Goal: Book appointment/travel/reservation

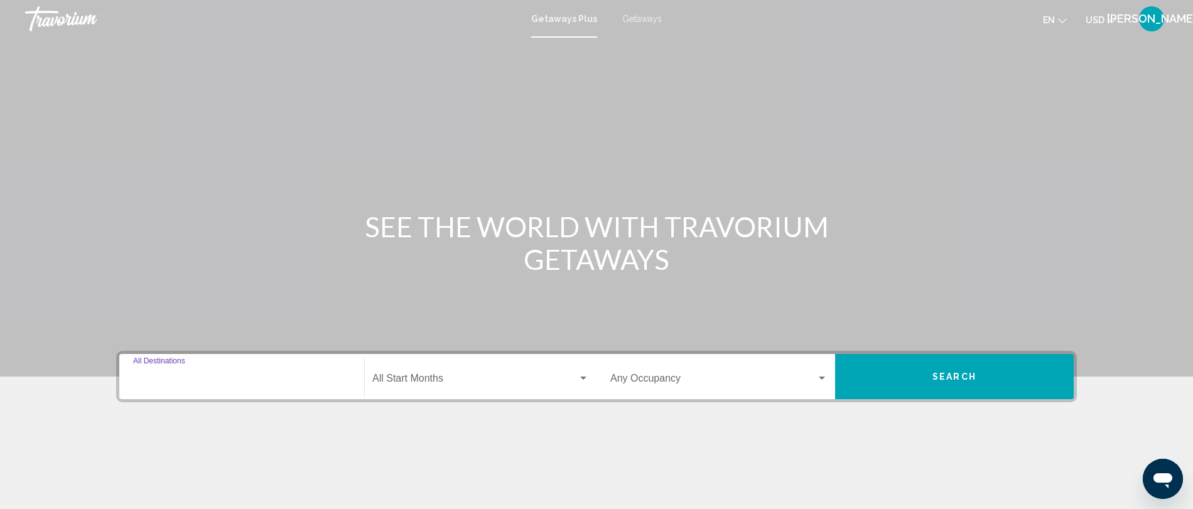
click at [222, 377] on input "Destination All Destinations" at bounding box center [241, 381] width 217 height 11
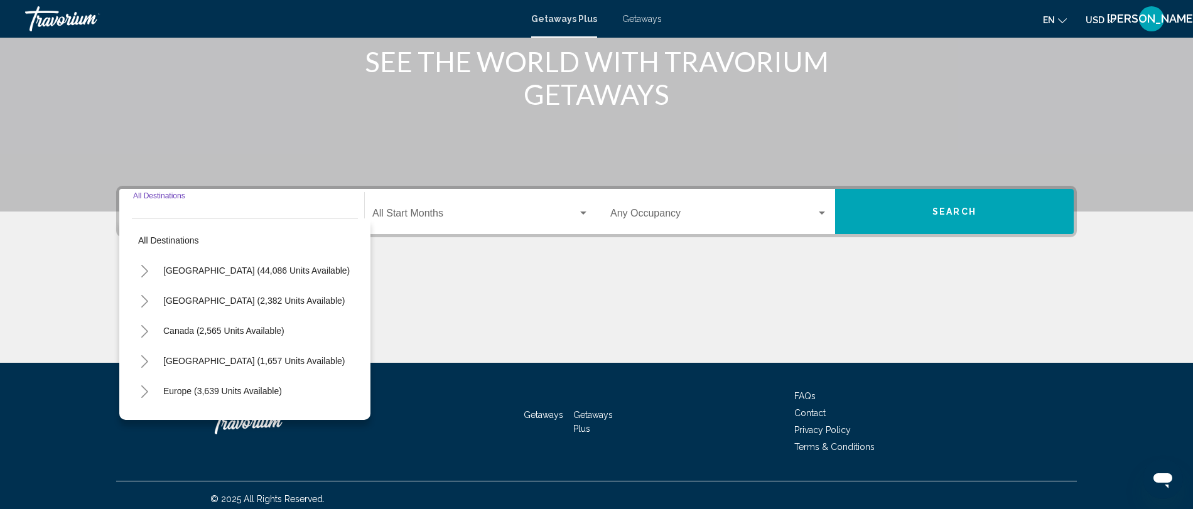
scroll to position [172, 0]
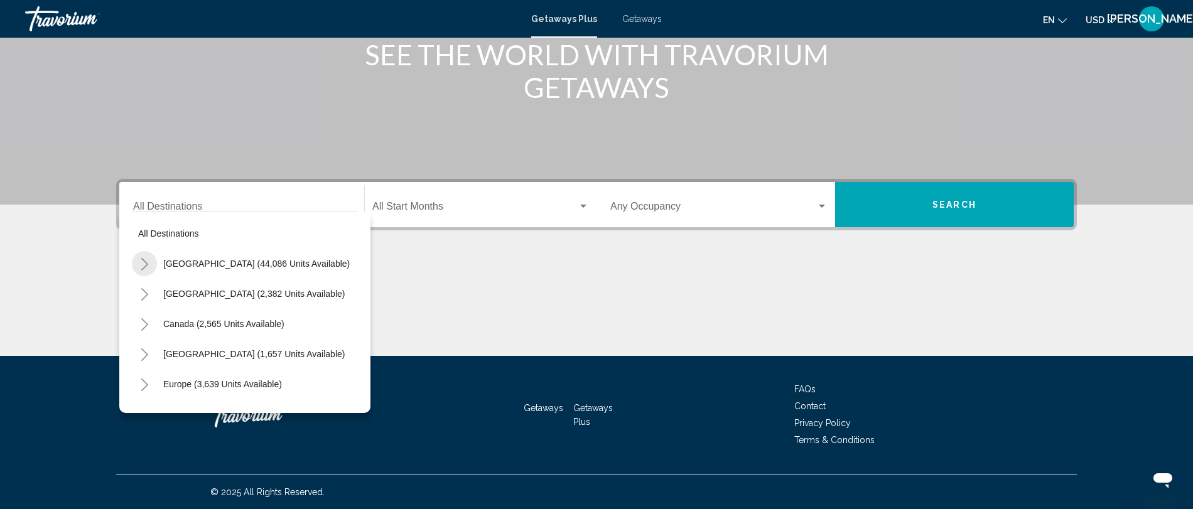
click at [146, 262] on icon "Toggle United States (44,086 units available)" at bounding box center [144, 264] width 7 height 13
click at [156, 350] on icon "Toggle California (2,632 units available)" at bounding box center [157, 355] width 7 height 13
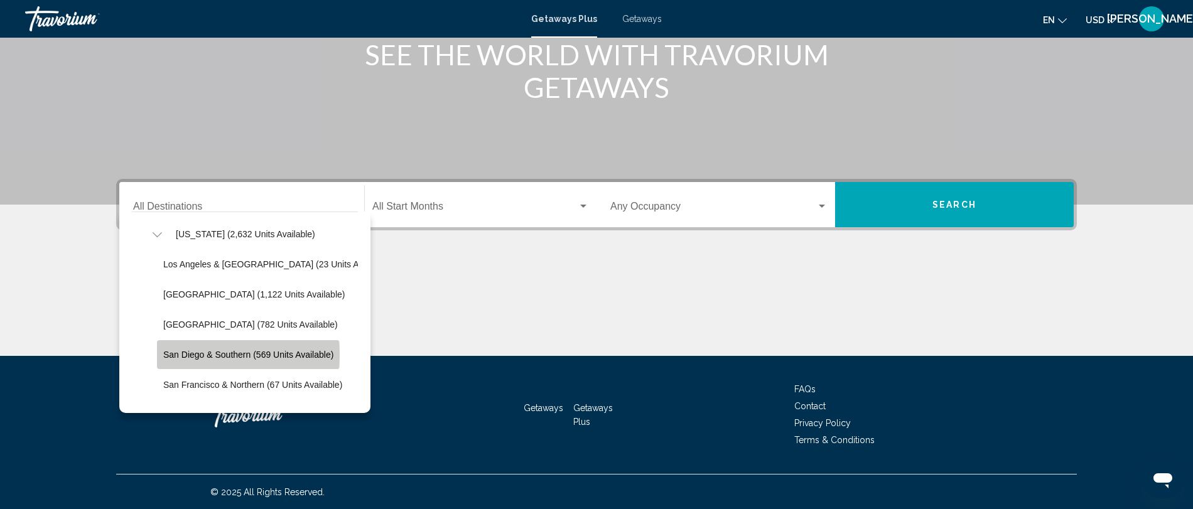
click at [228, 355] on span "San Diego & Southern (569 units available)" at bounding box center [248, 355] width 170 height 10
type input "**********"
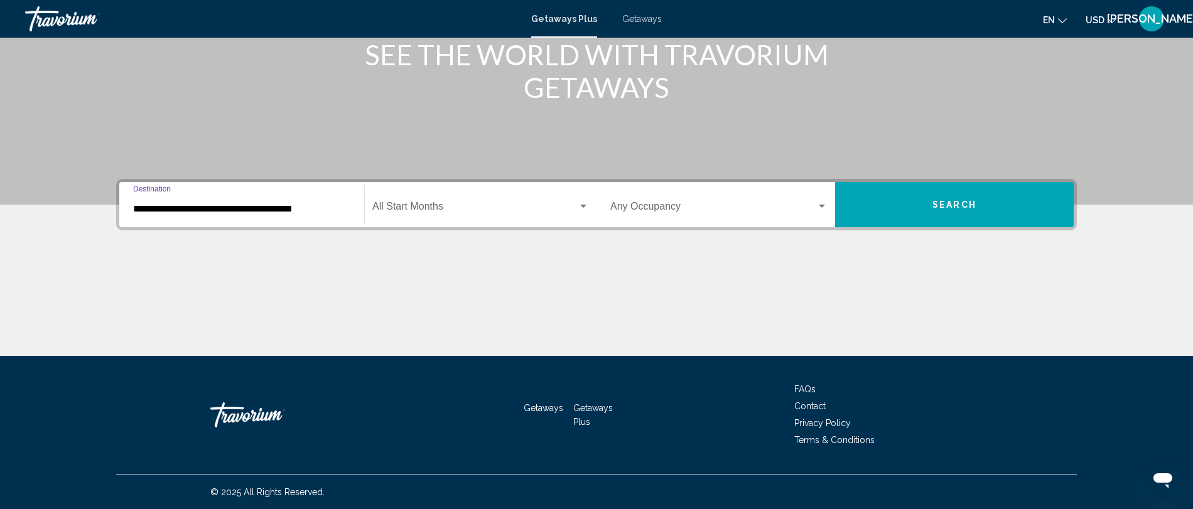
click at [432, 205] on span "Search widget" at bounding box center [474, 208] width 205 height 11
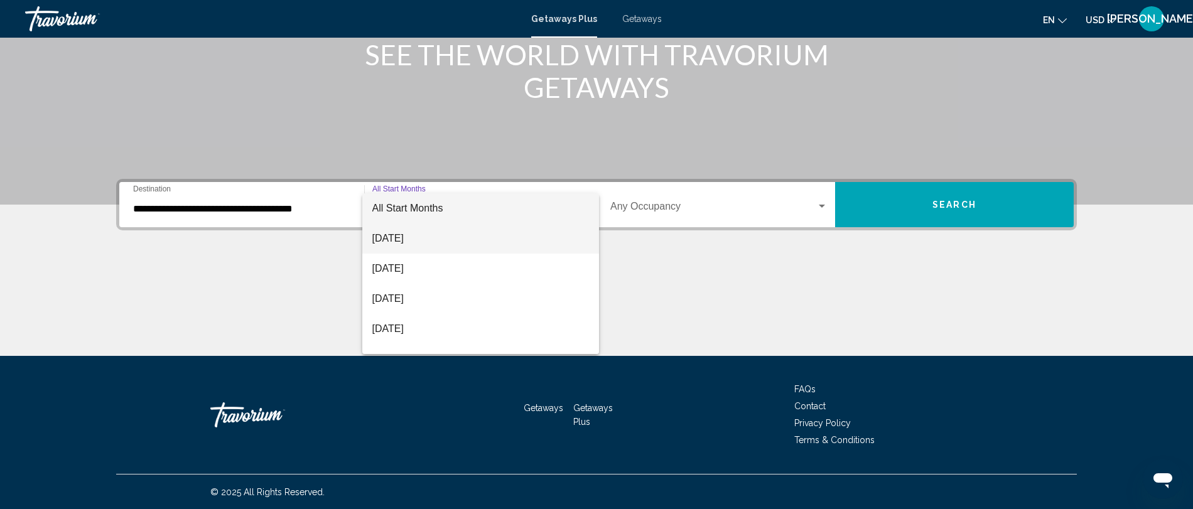
click at [448, 246] on span "[DATE]" at bounding box center [480, 239] width 217 height 30
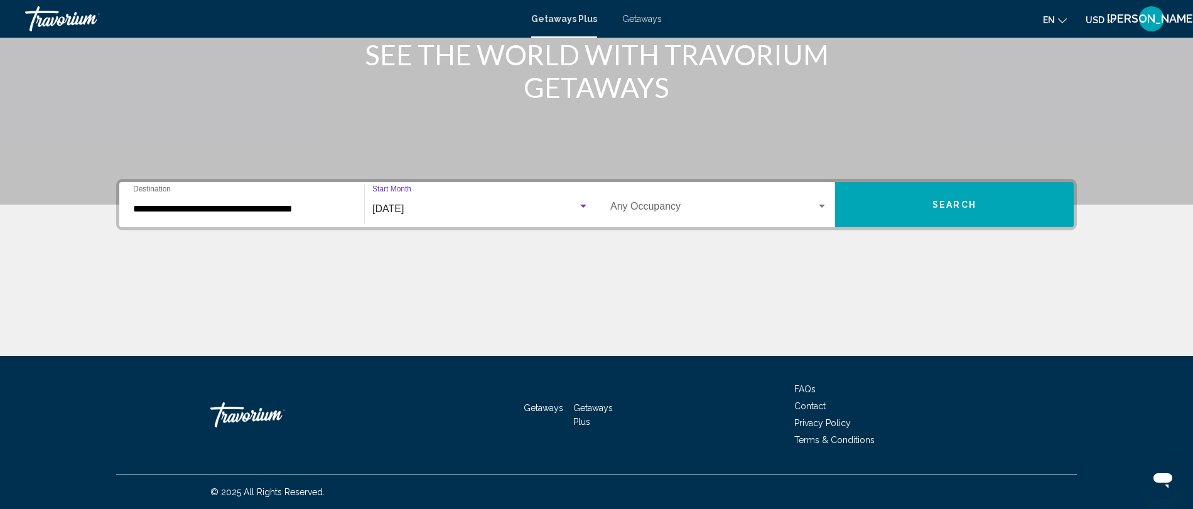
click at [906, 201] on button "Search" at bounding box center [954, 204] width 239 height 45
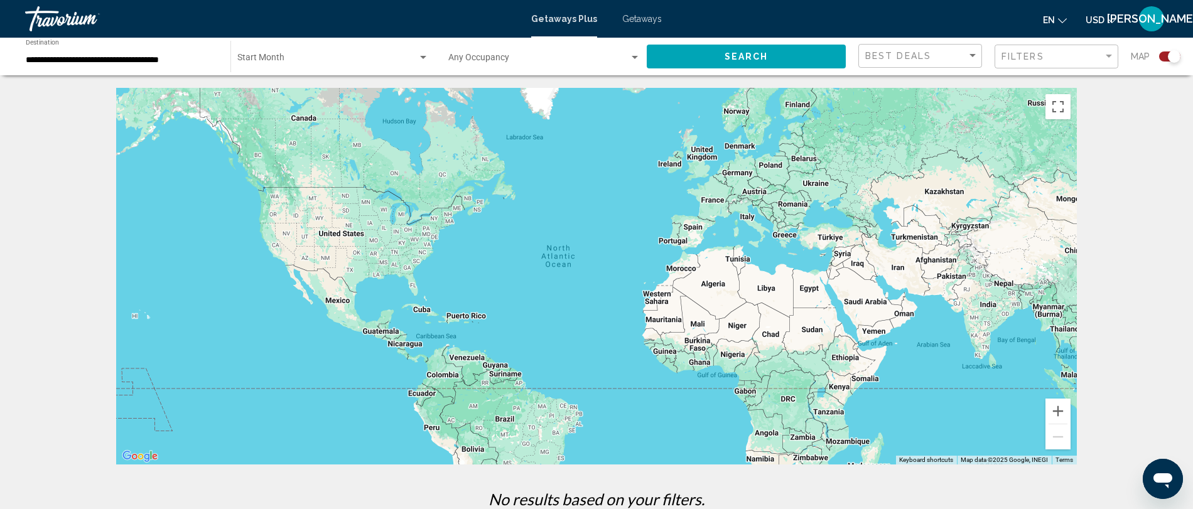
click at [633, 20] on span "Getaways" at bounding box center [642, 19] width 40 height 10
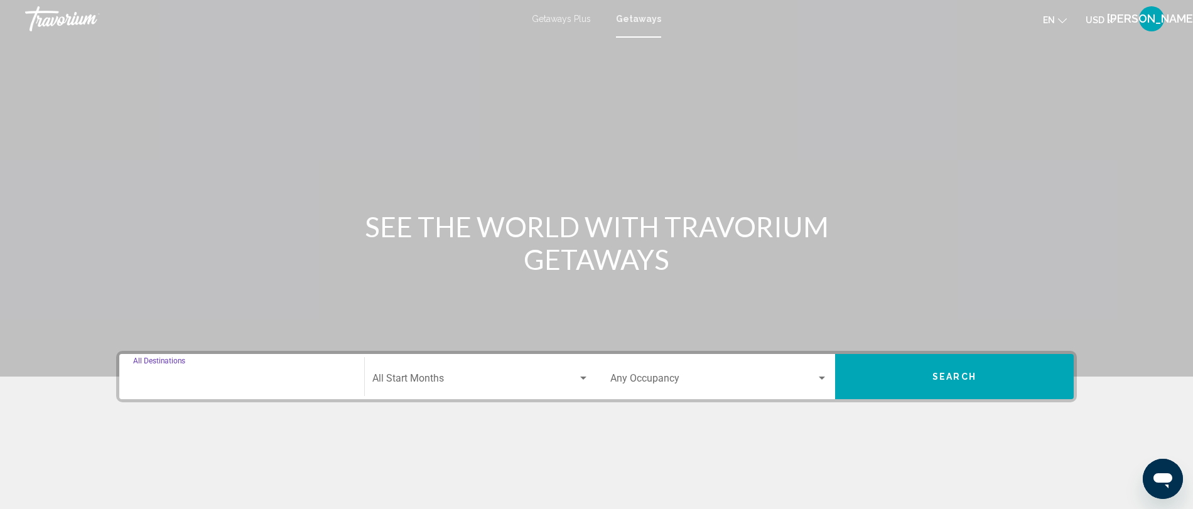
click at [183, 381] on input "Destination All Destinations" at bounding box center [241, 381] width 217 height 11
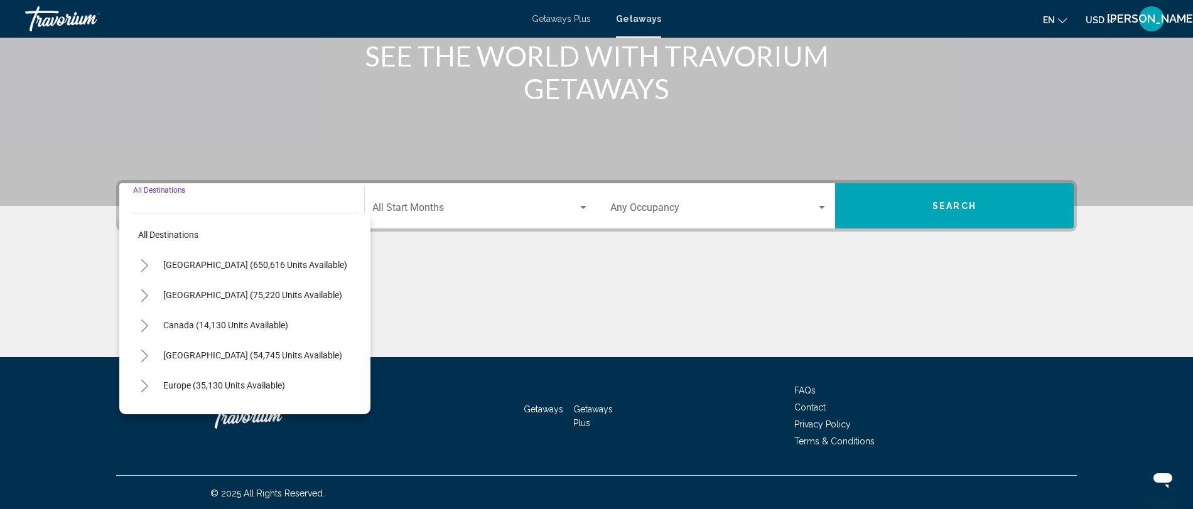
scroll to position [172, 0]
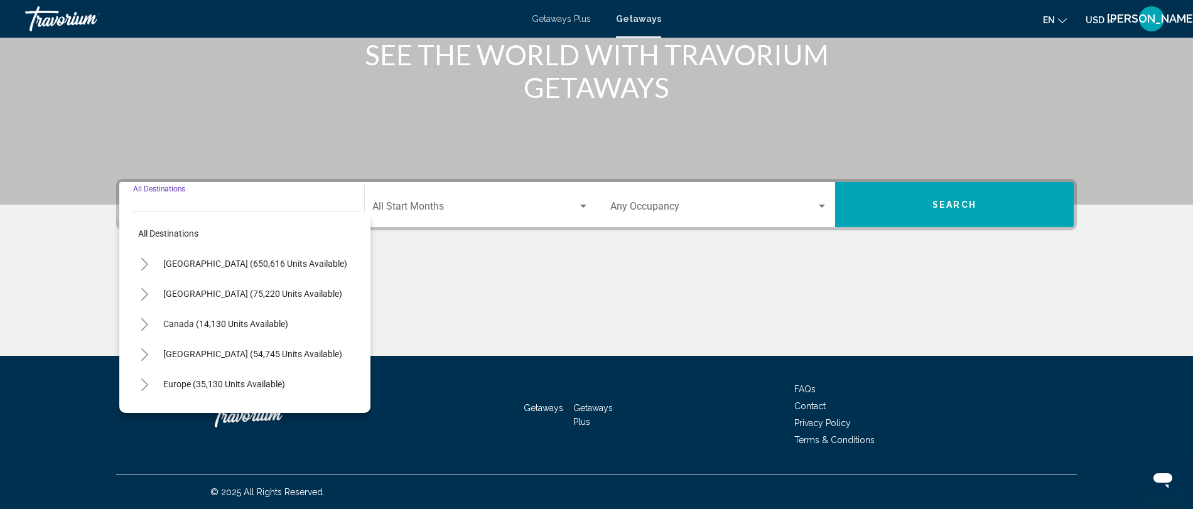
click at [144, 264] on icon "Toggle United States (650,616 units available)" at bounding box center [144, 264] width 9 height 13
click at [161, 352] on icon "Toggle California (73,460 units available)" at bounding box center [157, 355] width 9 height 13
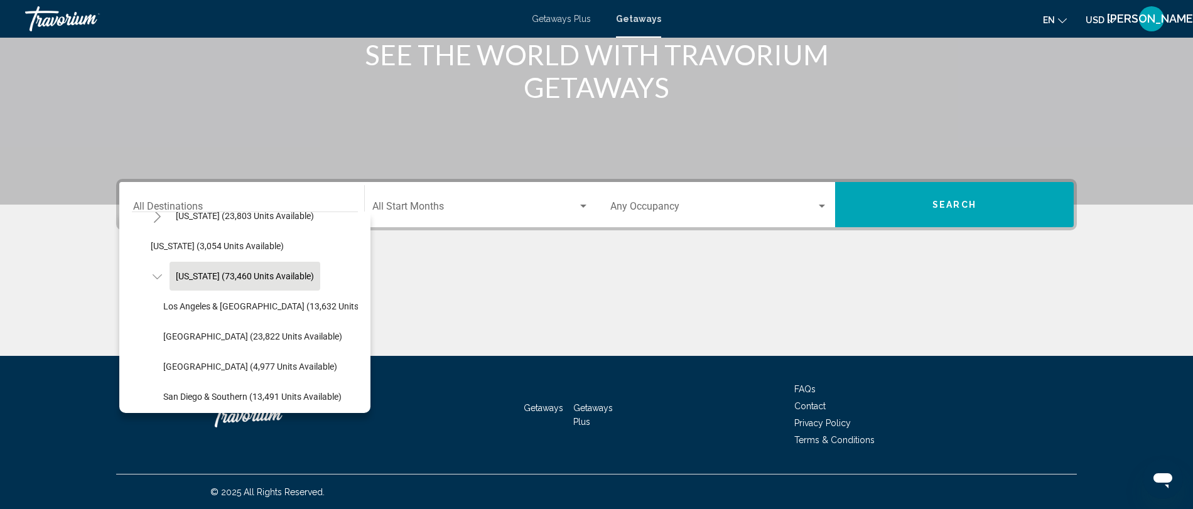
scroll to position [80, 0]
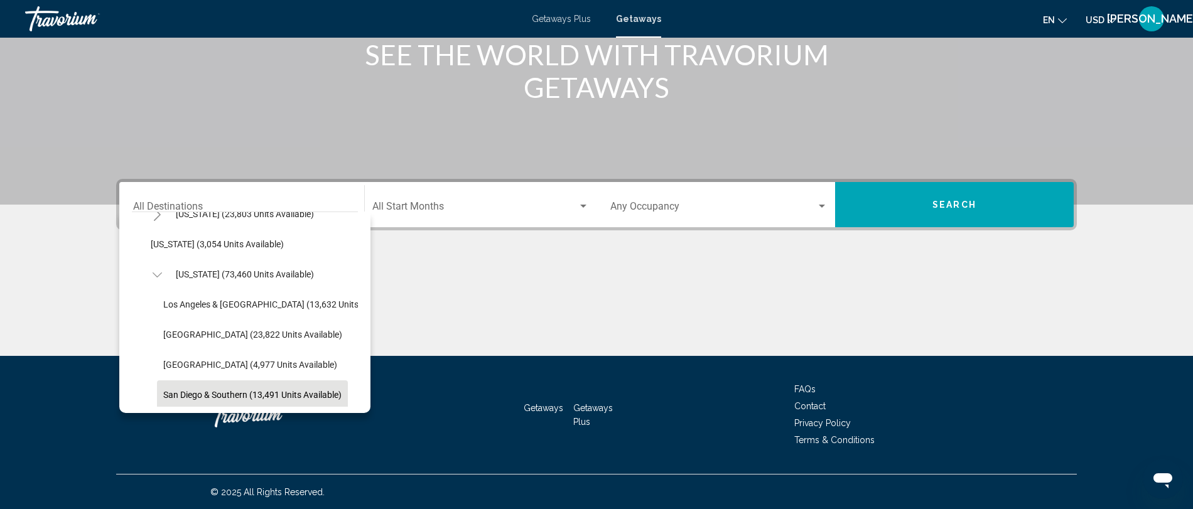
click at [224, 392] on span "San Diego & Southern (13,491 units available)" at bounding box center [252, 395] width 178 height 10
type input "**********"
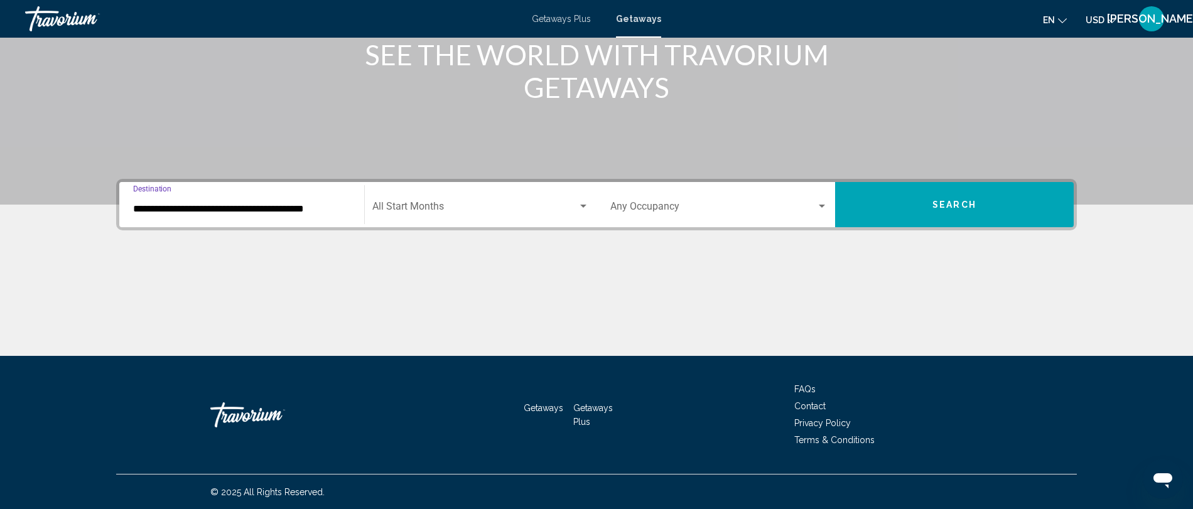
click at [452, 206] on span "Search widget" at bounding box center [474, 208] width 205 height 11
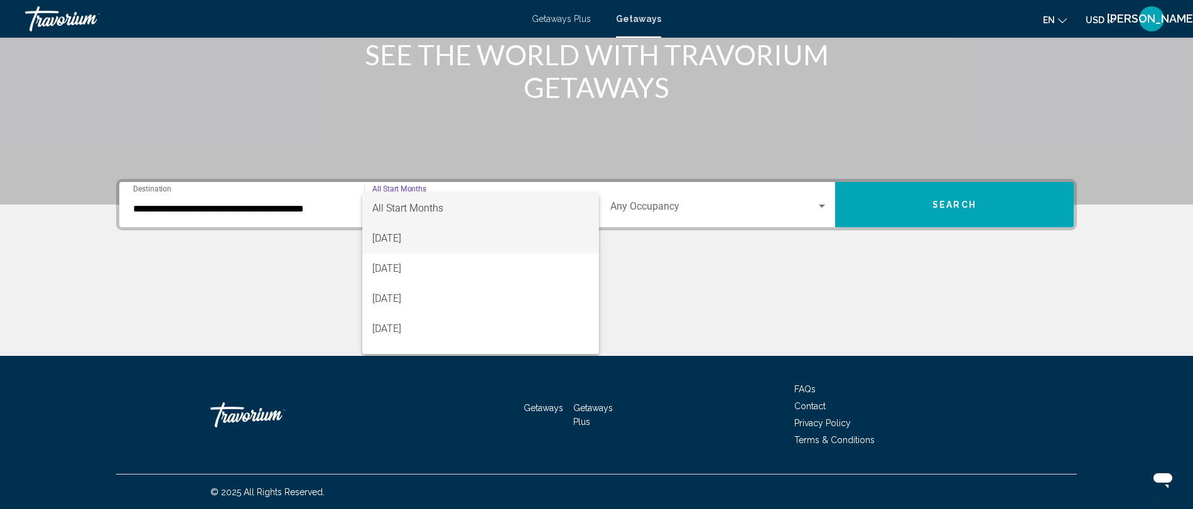
click at [440, 235] on span "[DATE]" at bounding box center [480, 239] width 217 height 30
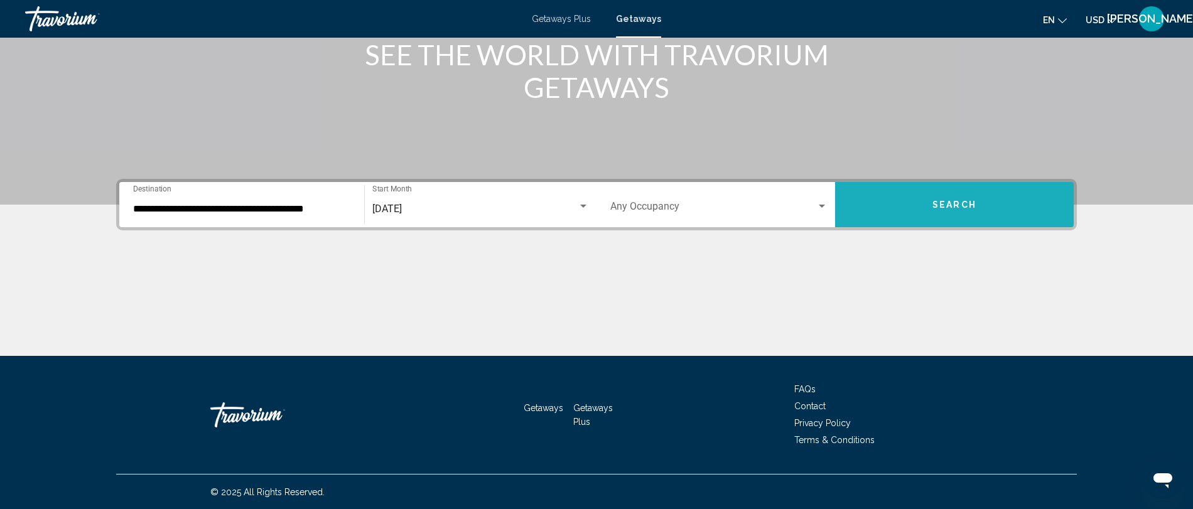
click at [980, 214] on button "Search" at bounding box center [954, 204] width 239 height 45
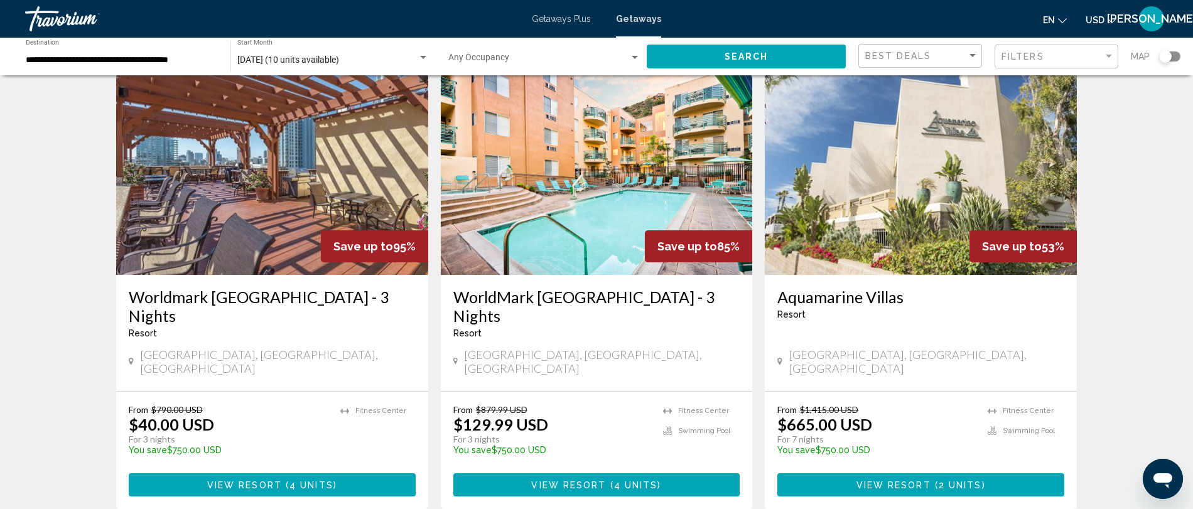
scroll to position [53, 0]
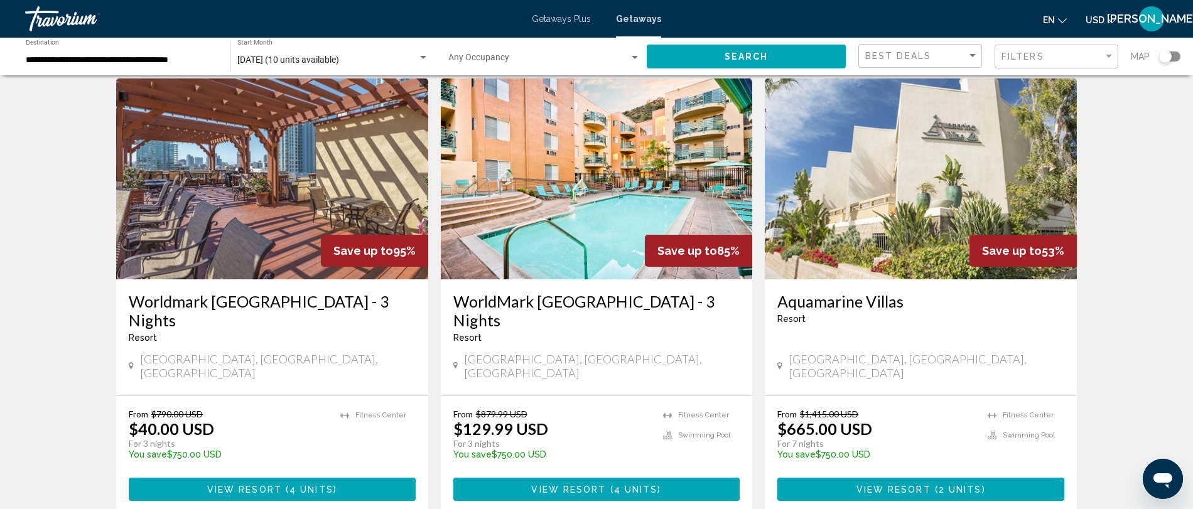
click at [926, 192] on img "Main content" at bounding box center [921, 178] width 312 height 201
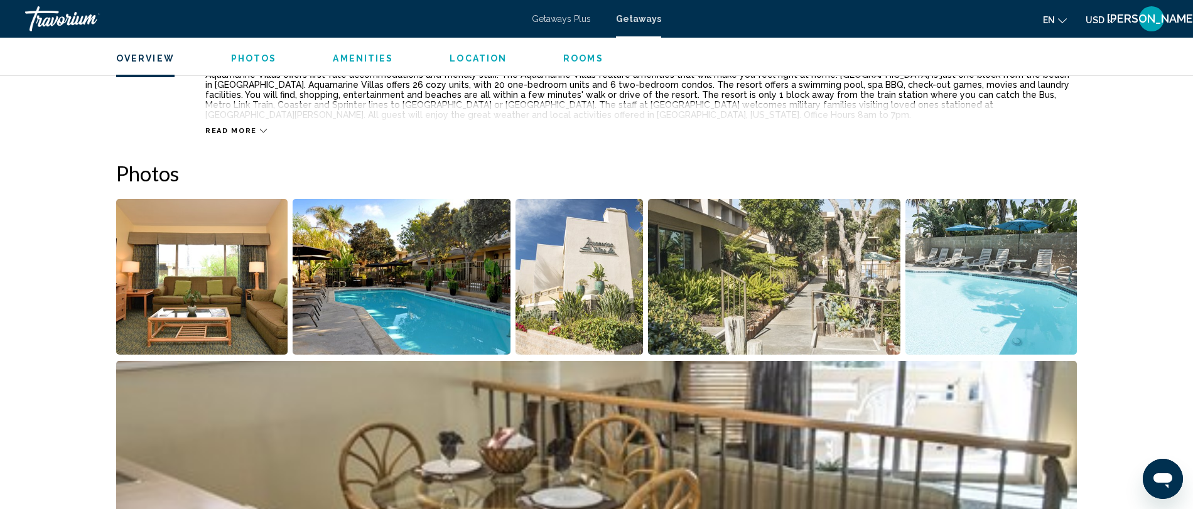
scroll to position [497, 0]
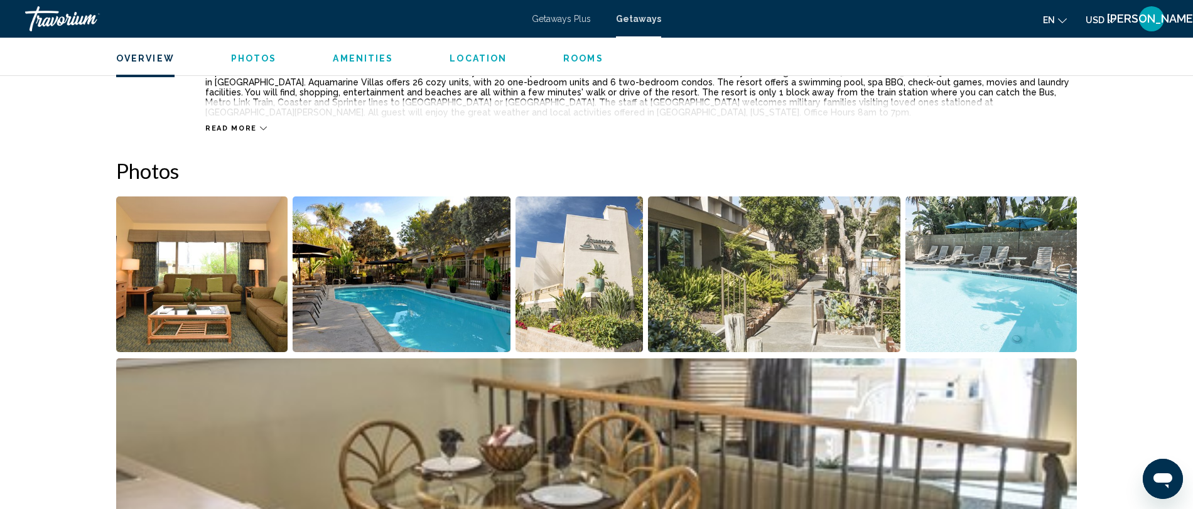
click at [214, 286] on img "Open full-screen image slider" at bounding box center [201, 275] width 171 height 156
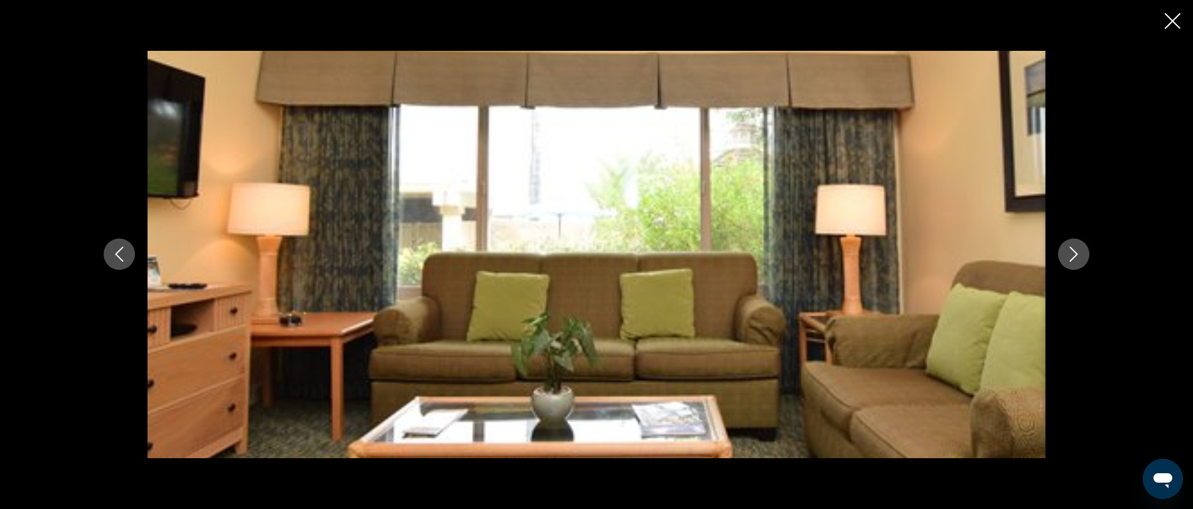
click at [1085, 259] on button "Next image" at bounding box center [1073, 254] width 31 height 31
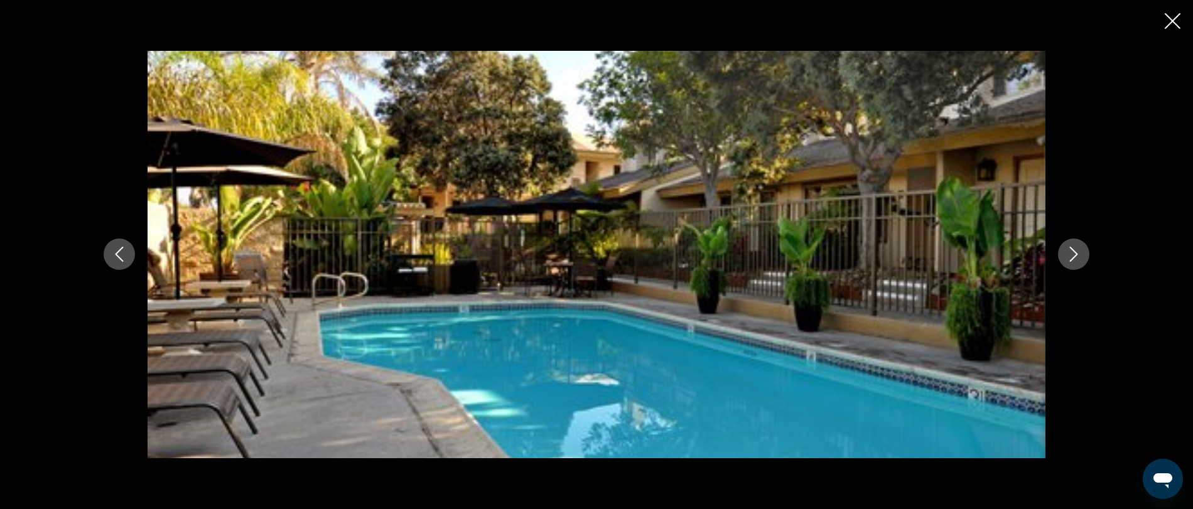
click at [1072, 247] on icon "Next image" at bounding box center [1073, 254] width 15 height 15
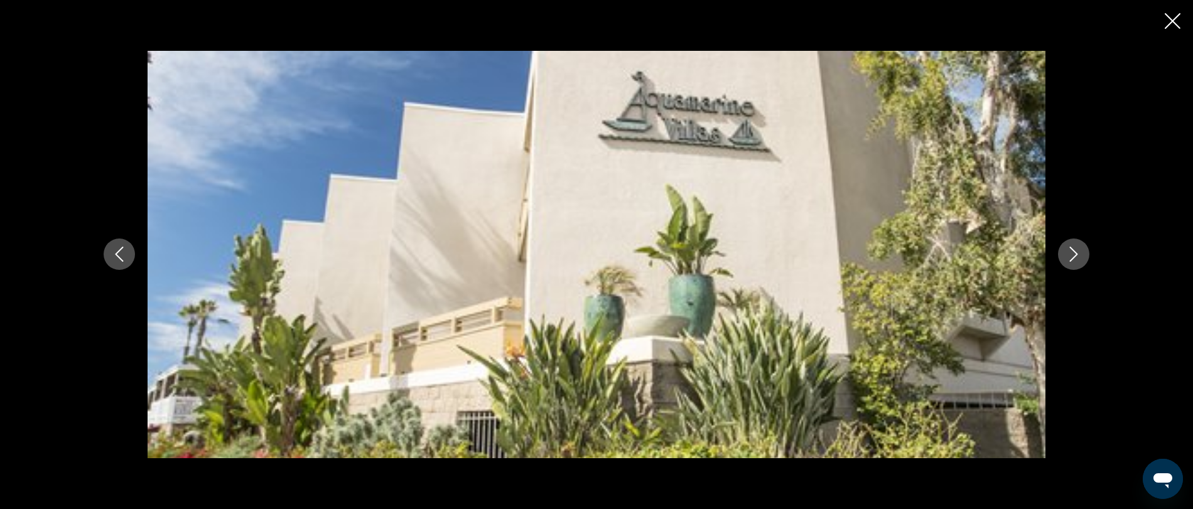
click at [1072, 247] on icon "Next image" at bounding box center [1073, 254] width 15 height 15
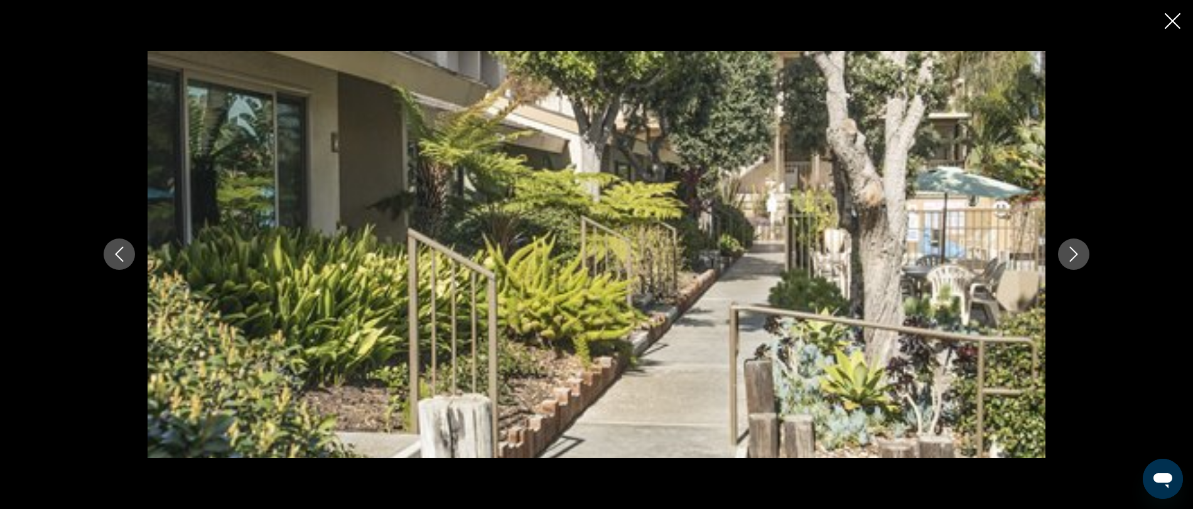
click at [1072, 247] on icon "Next image" at bounding box center [1073, 254] width 15 height 15
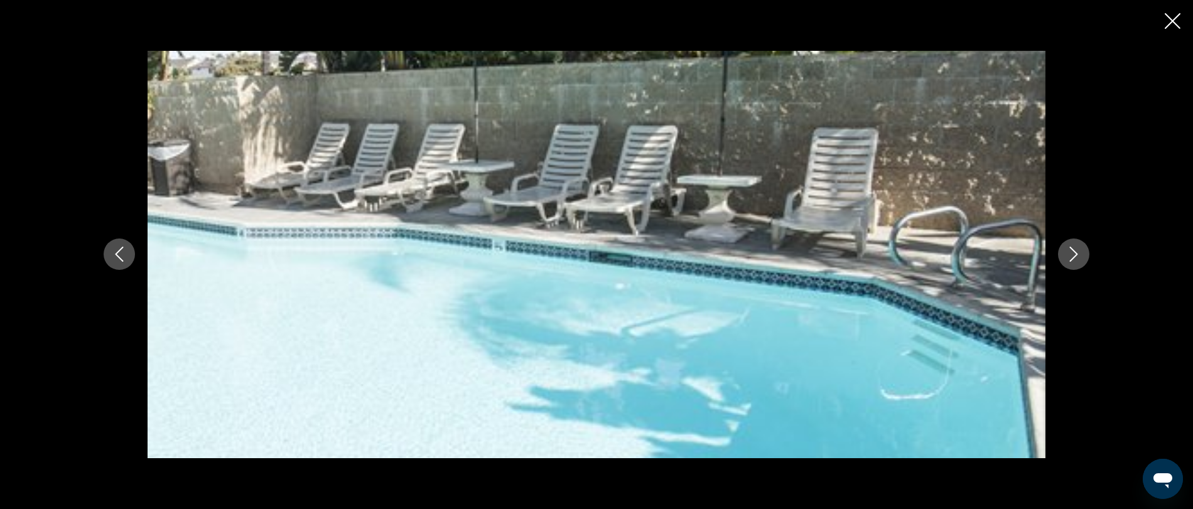
click at [1072, 247] on icon "Next image" at bounding box center [1073, 254] width 15 height 15
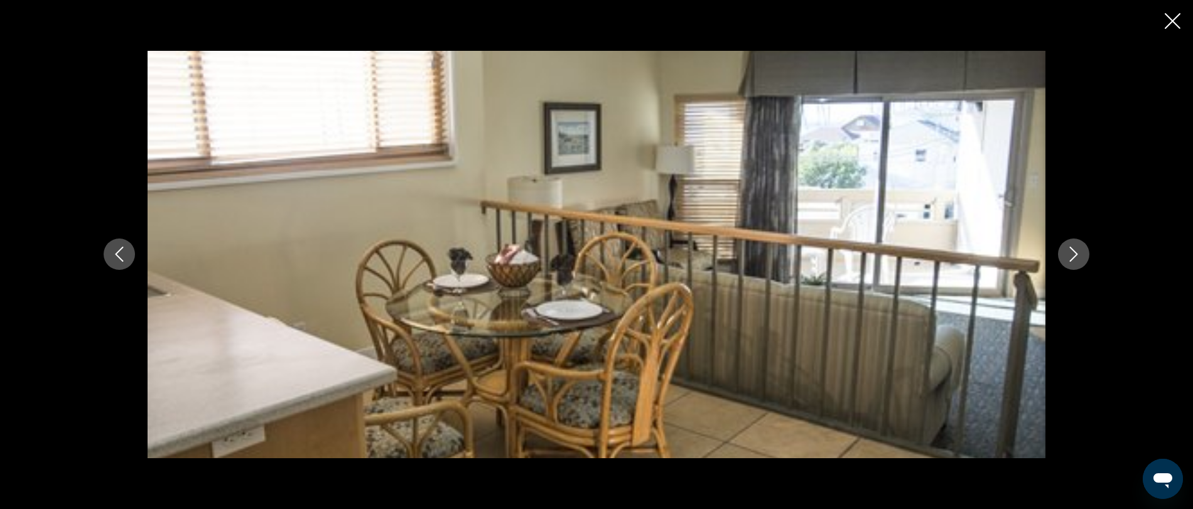
click at [1072, 247] on icon "Next image" at bounding box center [1073, 254] width 15 height 15
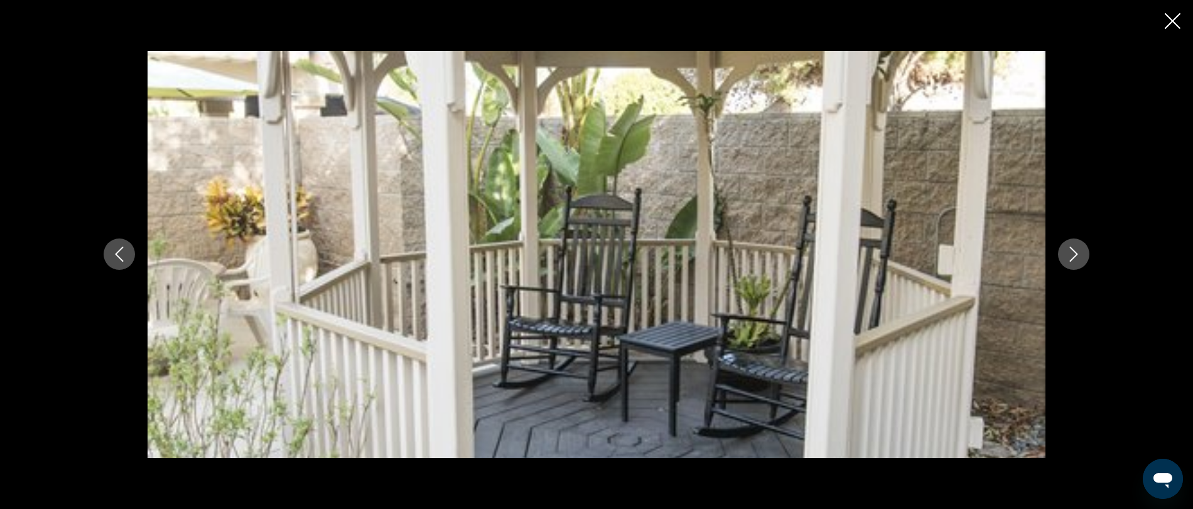
click at [1072, 247] on icon "Next image" at bounding box center [1073, 254] width 15 height 15
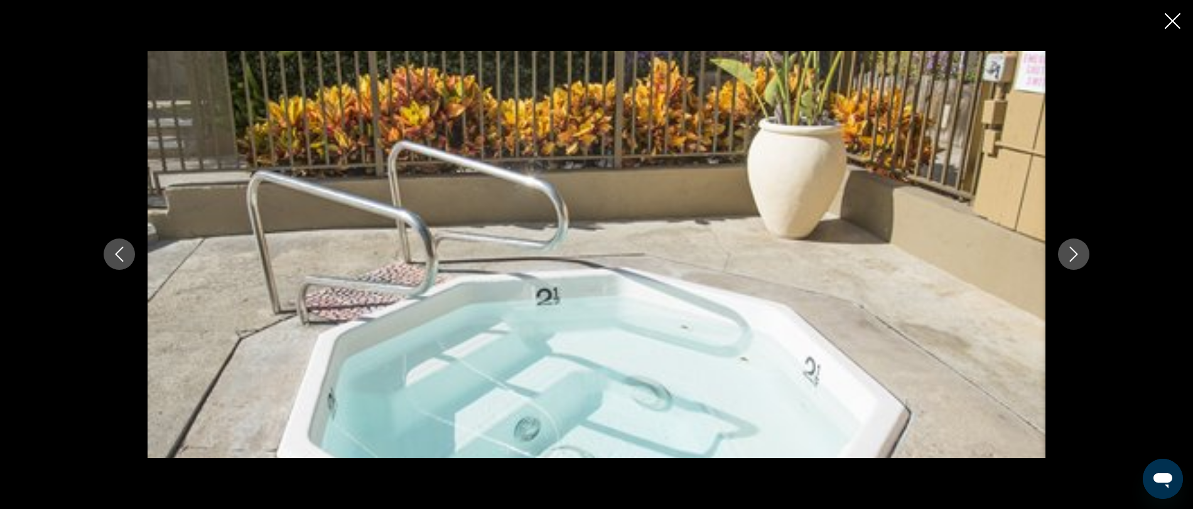
click at [1072, 247] on icon "Next image" at bounding box center [1073, 254] width 15 height 15
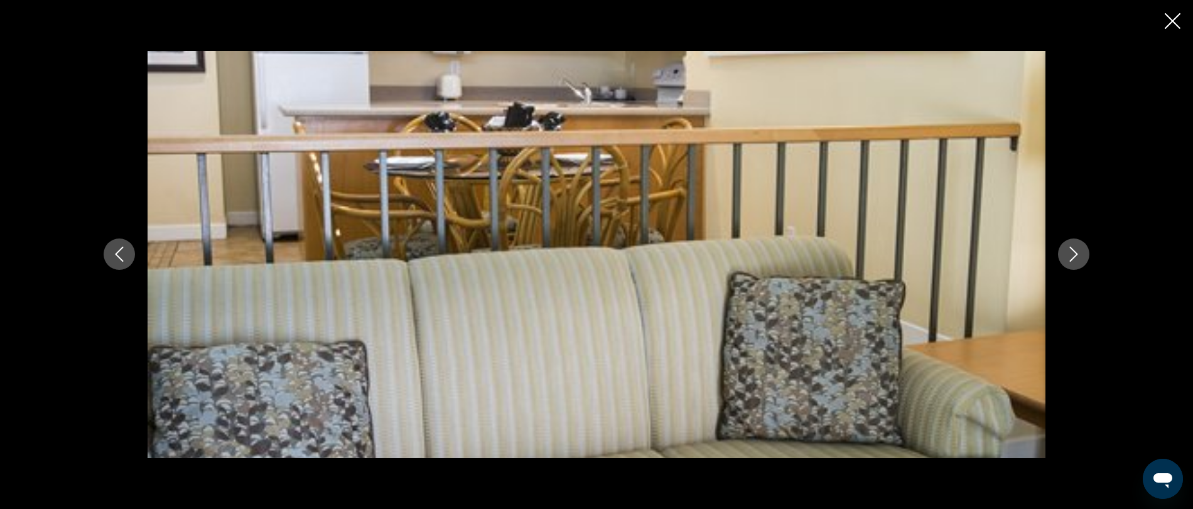
click at [1072, 247] on icon "Next image" at bounding box center [1073, 254] width 15 height 15
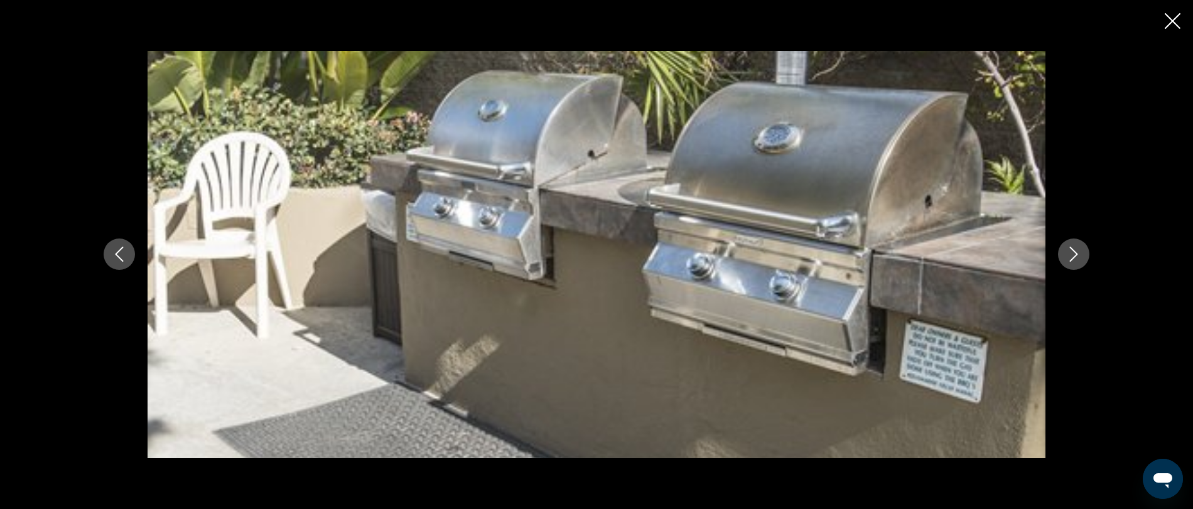
click at [1072, 247] on icon "Next image" at bounding box center [1073, 254] width 15 height 15
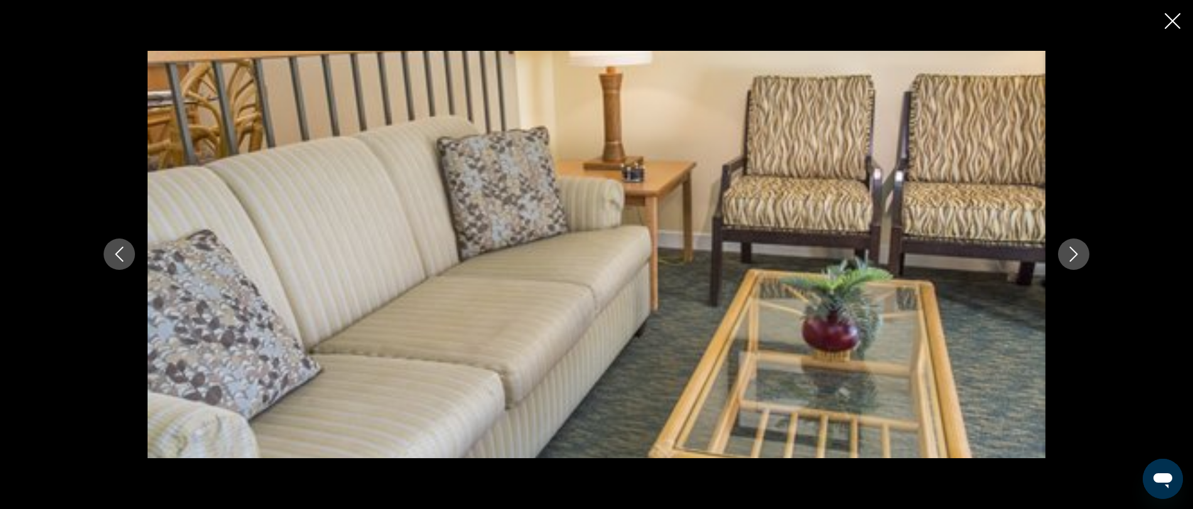
click at [1072, 247] on icon "Next image" at bounding box center [1073, 254] width 15 height 15
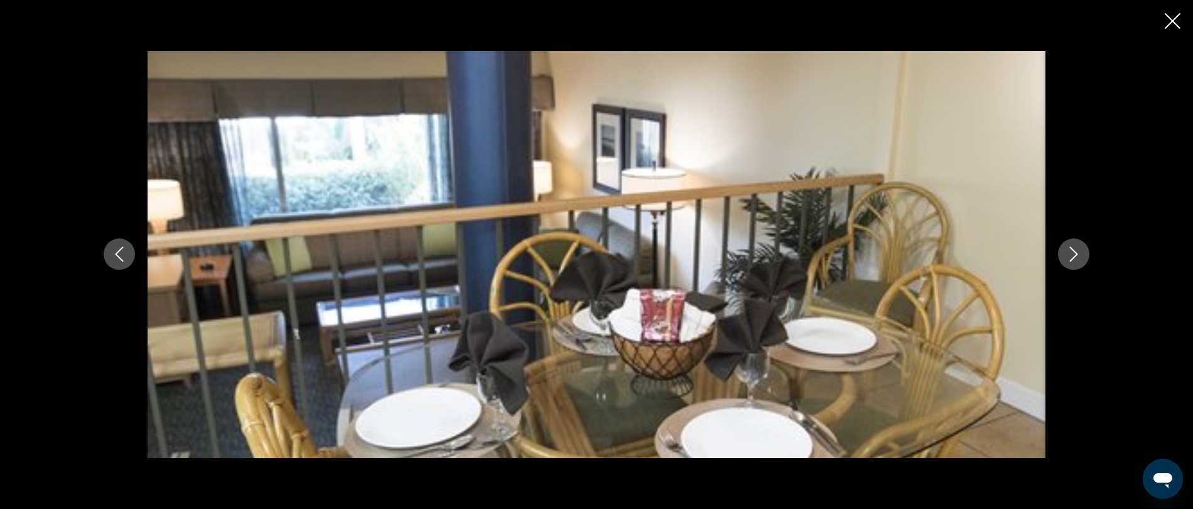
click at [1072, 247] on icon "Next image" at bounding box center [1073, 254] width 15 height 15
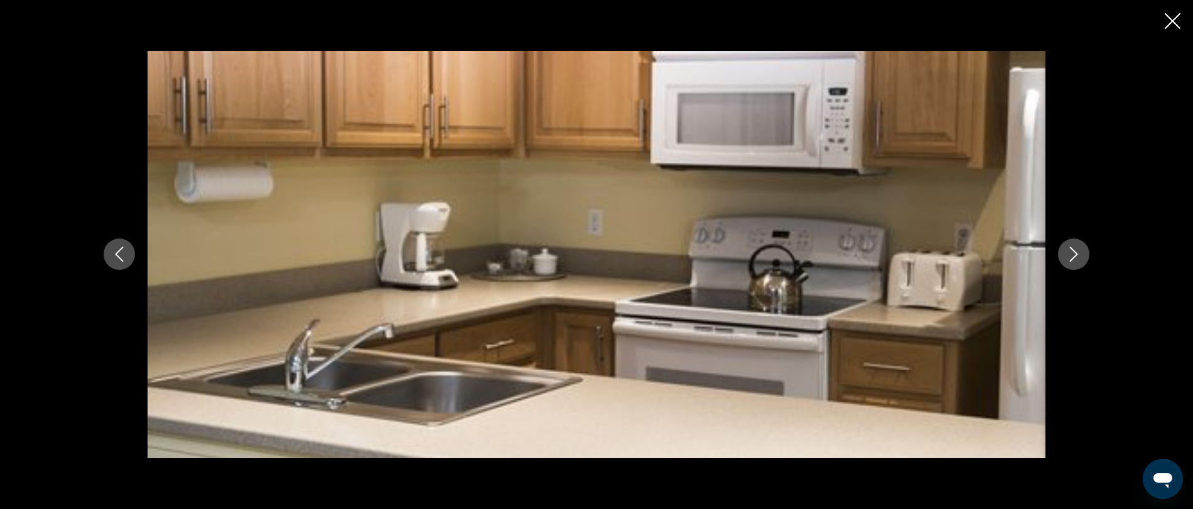
click at [1179, 16] on icon "Close slideshow" at bounding box center [1173, 21] width 16 height 16
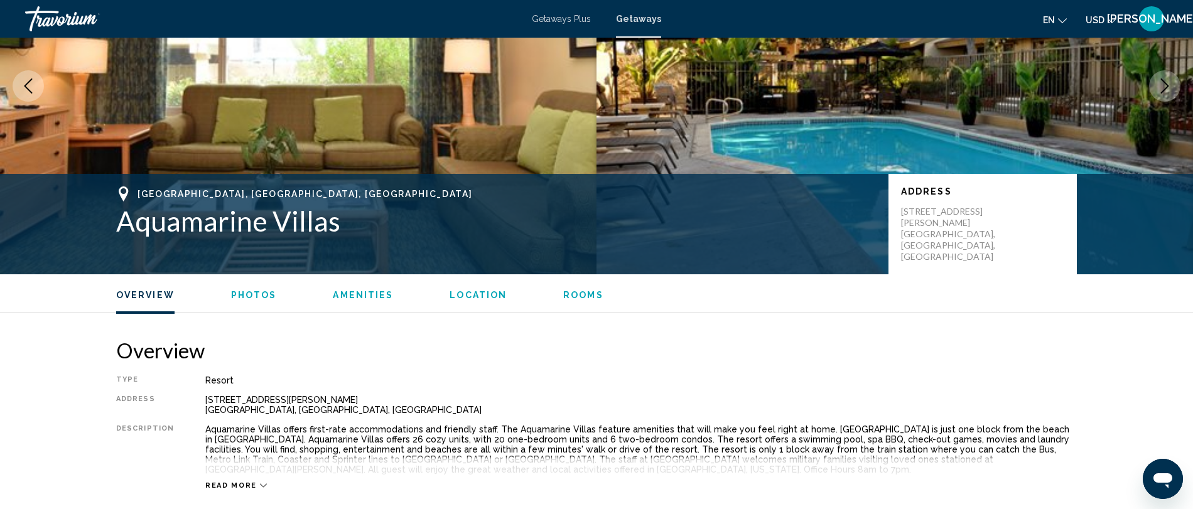
scroll to position [0, 0]
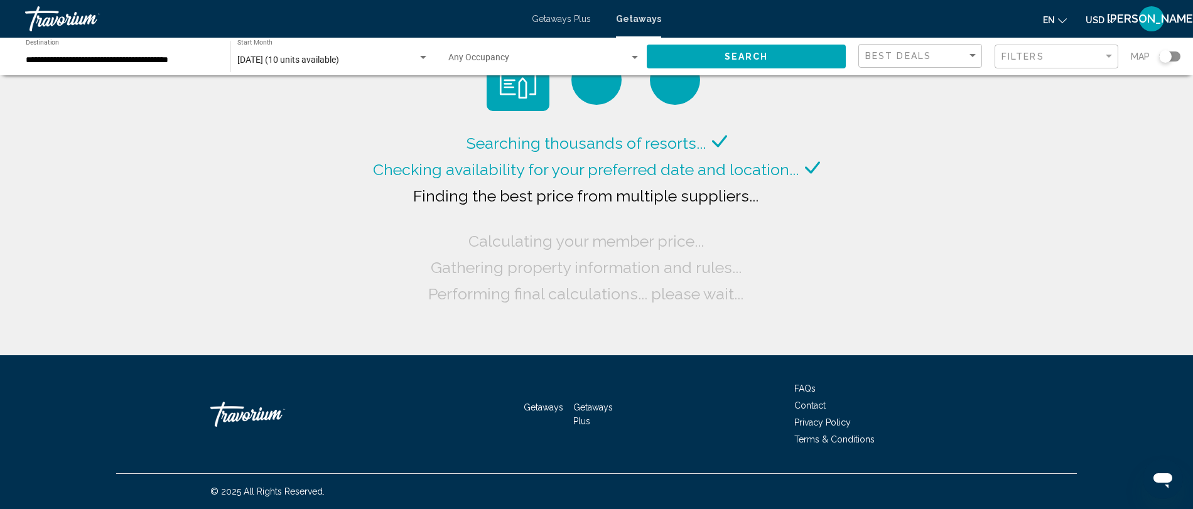
click at [316, 61] on span "[DATE] (10 units available)" at bounding box center [288, 60] width 102 height 10
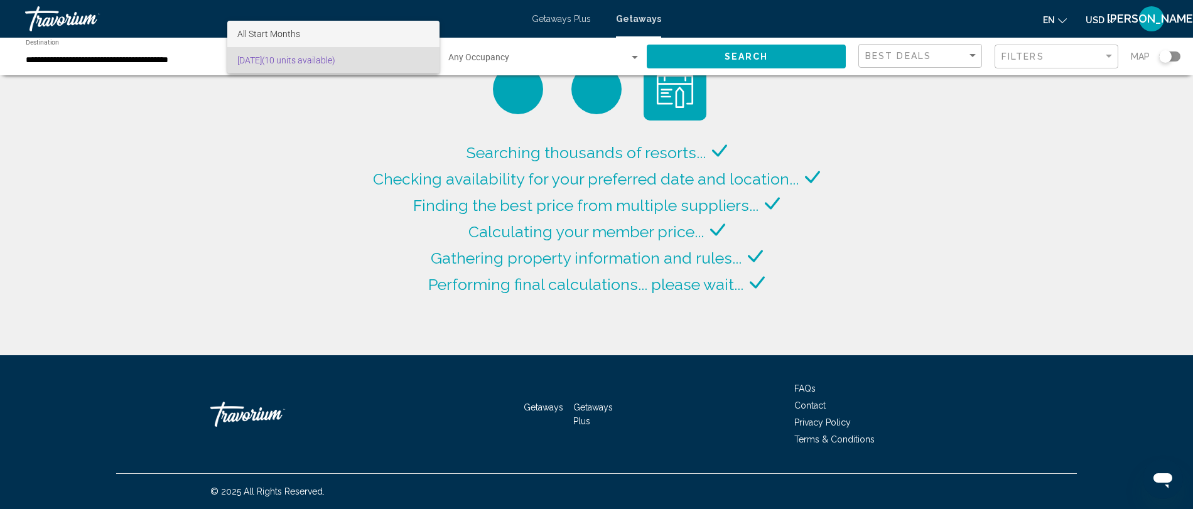
click at [347, 36] on span "All Start Months" at bounding box center [333, 34] width 192 height 26
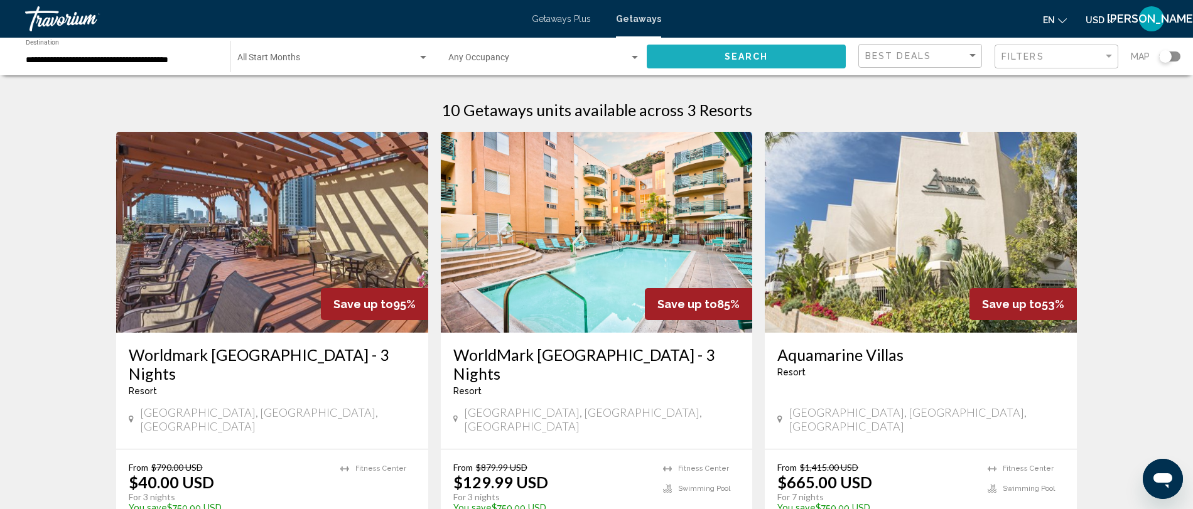
click at [714, 53] on button "Search" at bounding box center [746, 56] width 199 height 23
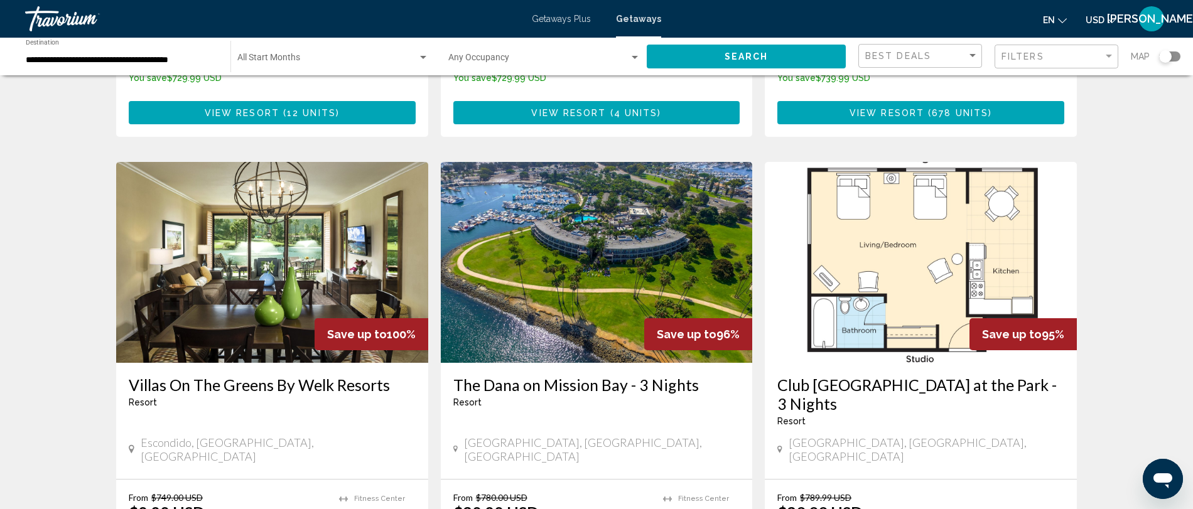
scroll to position [1357, 0]
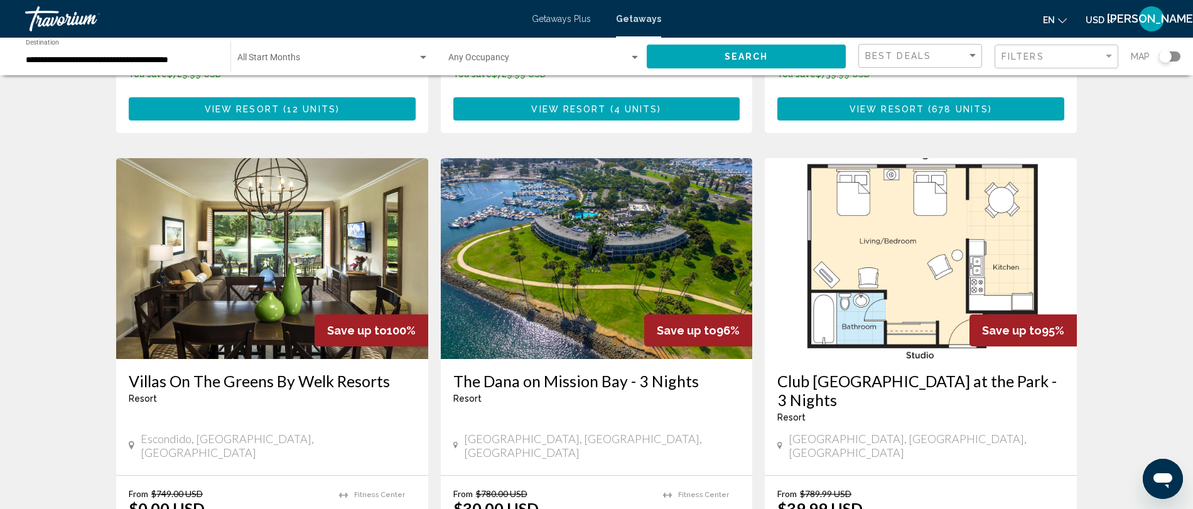
click at [576, 214] on img "Main content" at bounding box center [597, 258] width 312 height 201
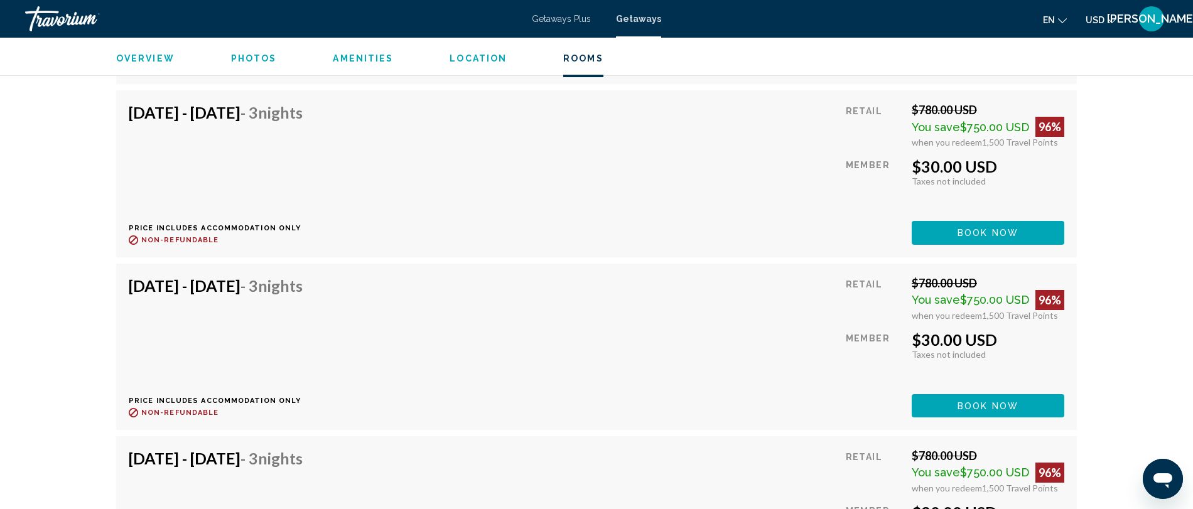
scroll to position [14631, 0]
click at [968, 401] on span "Book now" at bounding box center [988, 406] width 61 height 10
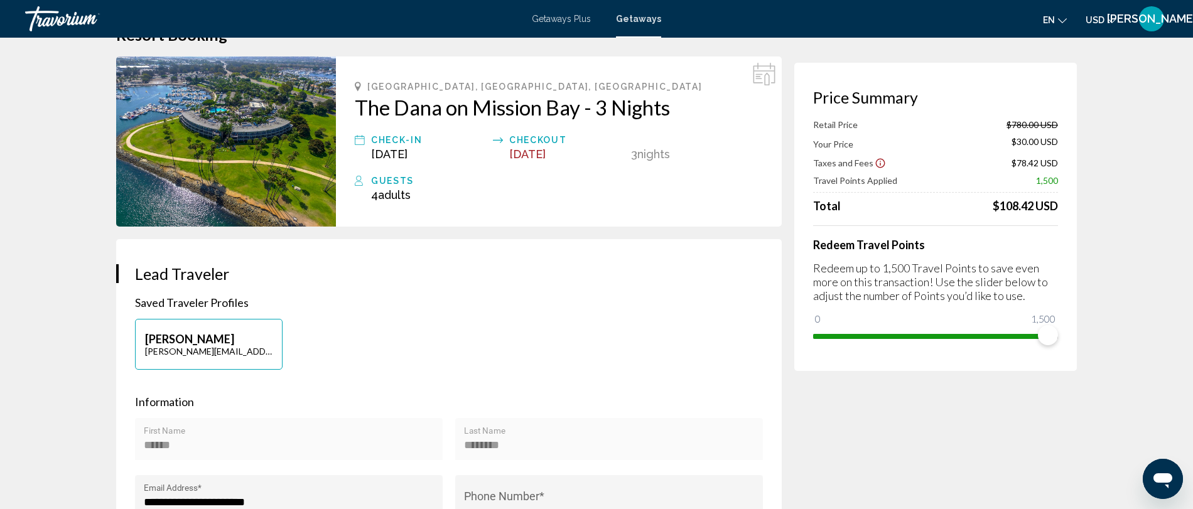
scroll to position [40, 0]
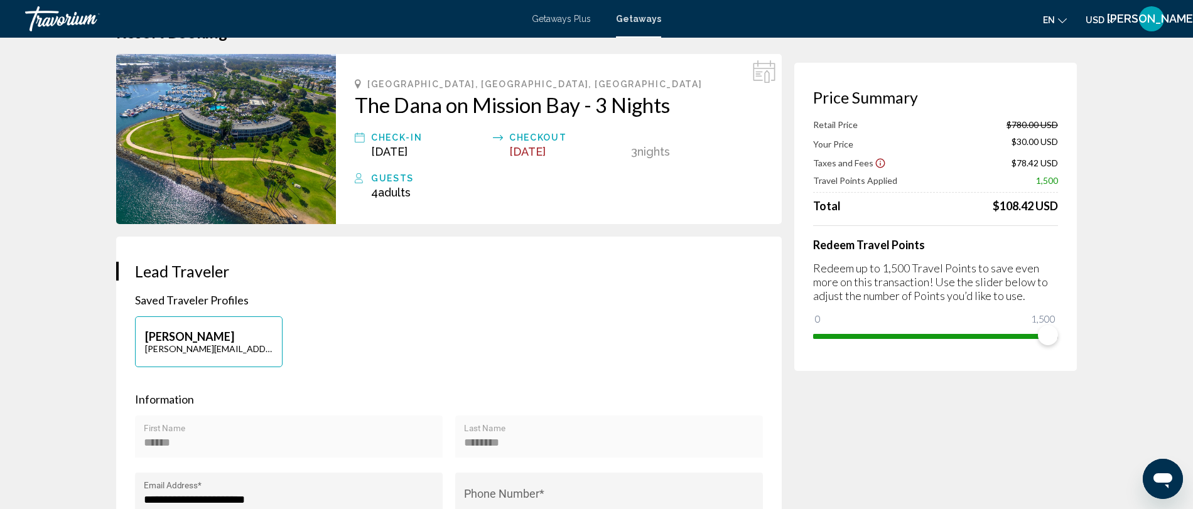
click at [877, 165] on icon "Show Taxes and Fees disclaimer" at bounding box center [880, 163] width 9 height 9
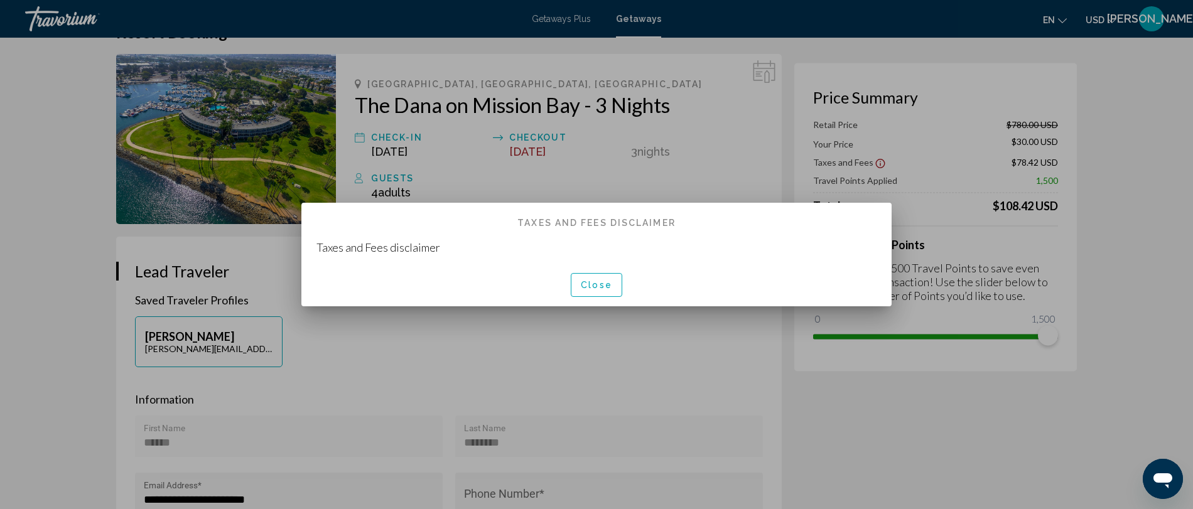
click at [877, 165] on div at bounding box center [596, 254] width 1193 height 509
